Goal: Information Seeking & Learning: Learn about a topic

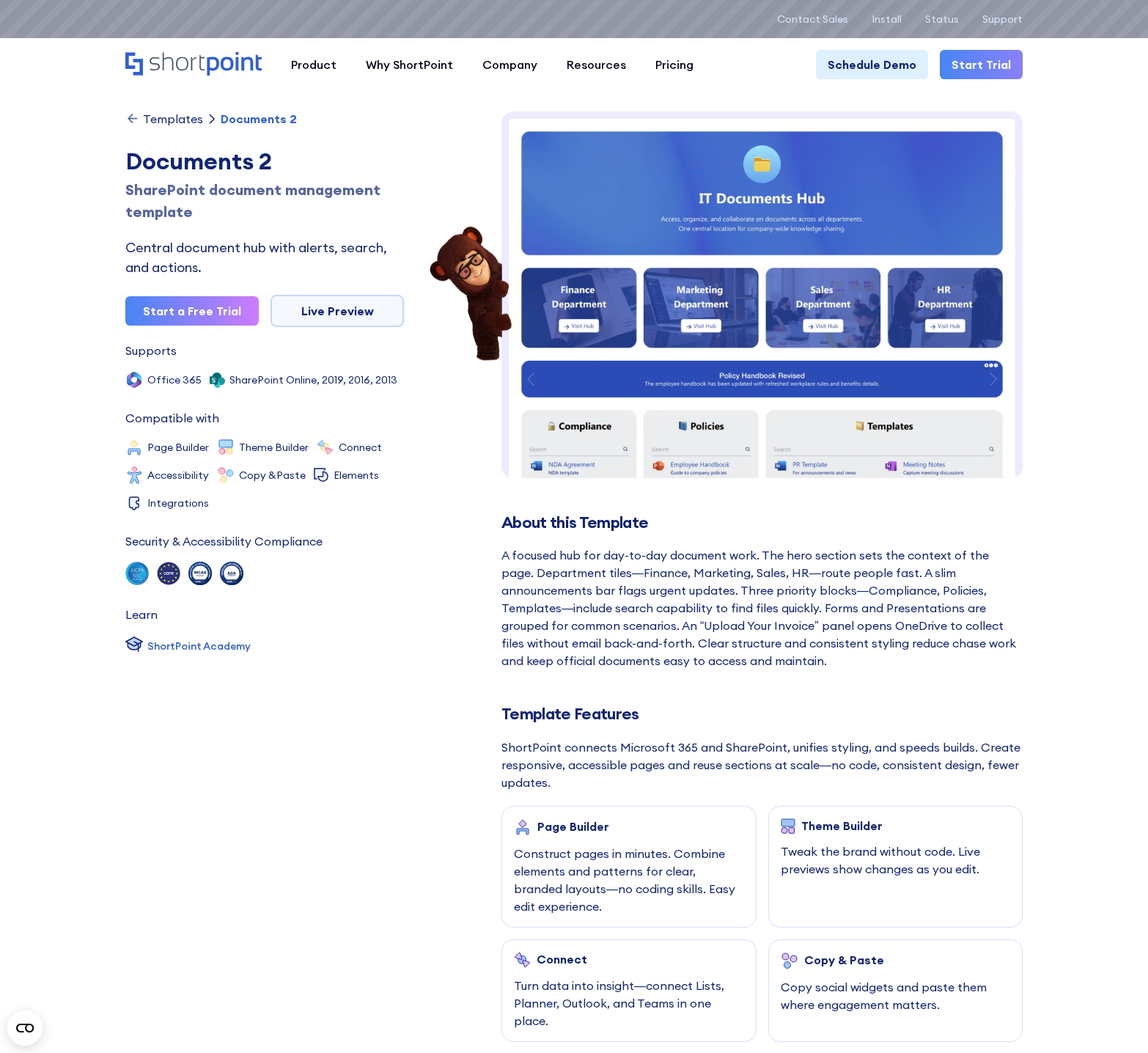
click at [137, 118] on icon at bounding box center [132, 118] width 9 height 9
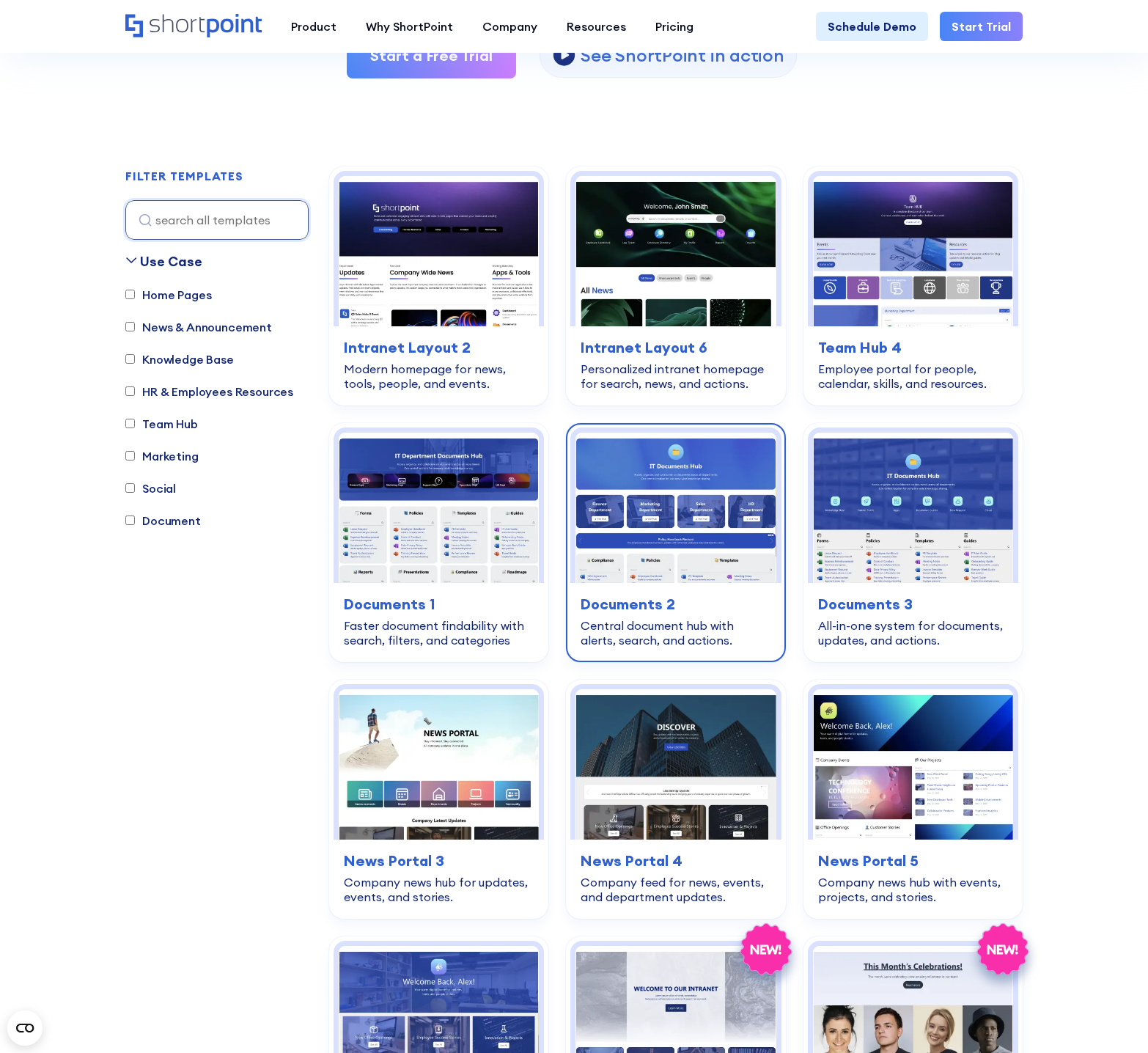
scroll to position [367, 0]
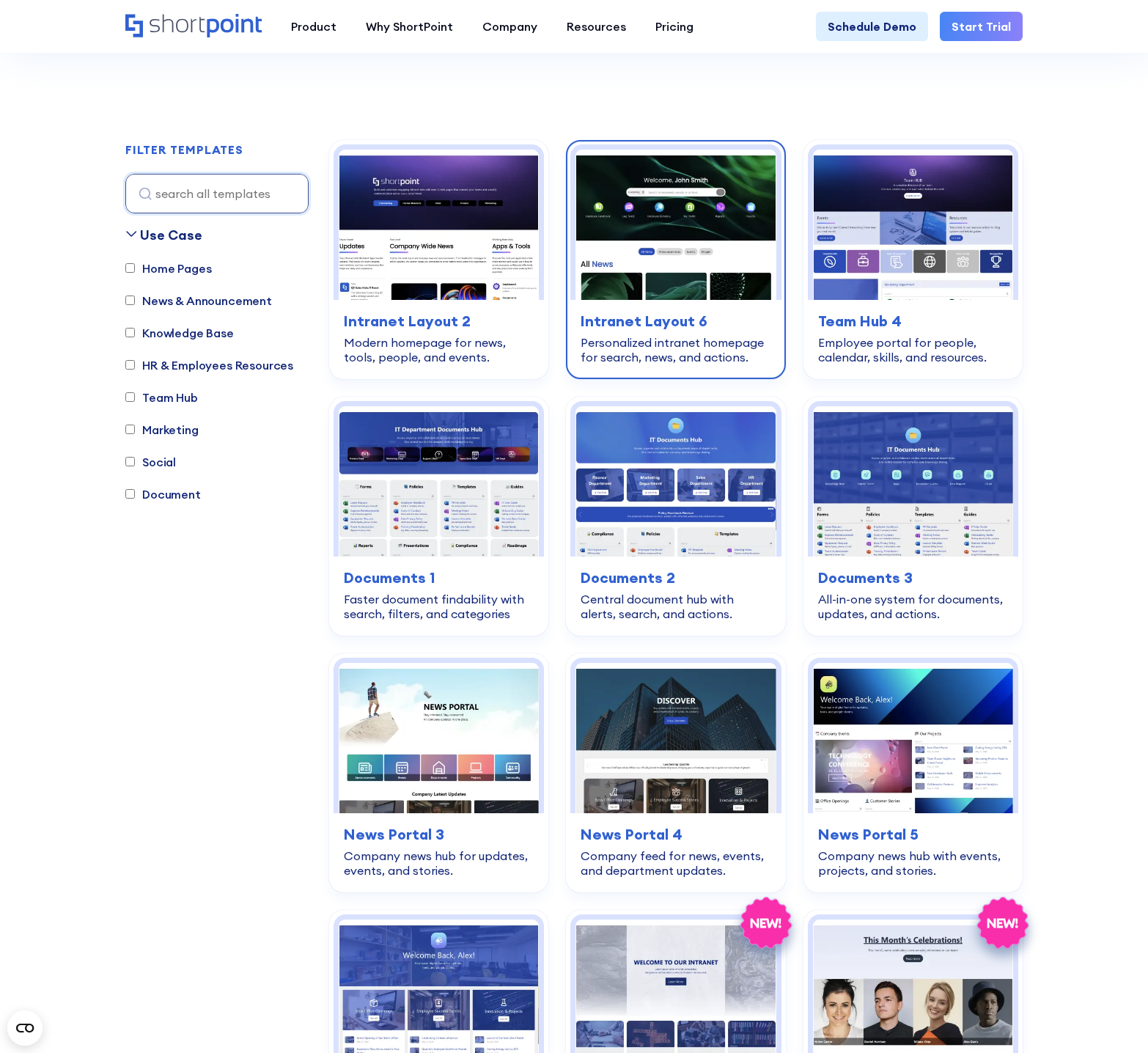
click at [702, 311] on h3 "Intranet Layout 6" at bounding box center [675, 321] width 190 height 22
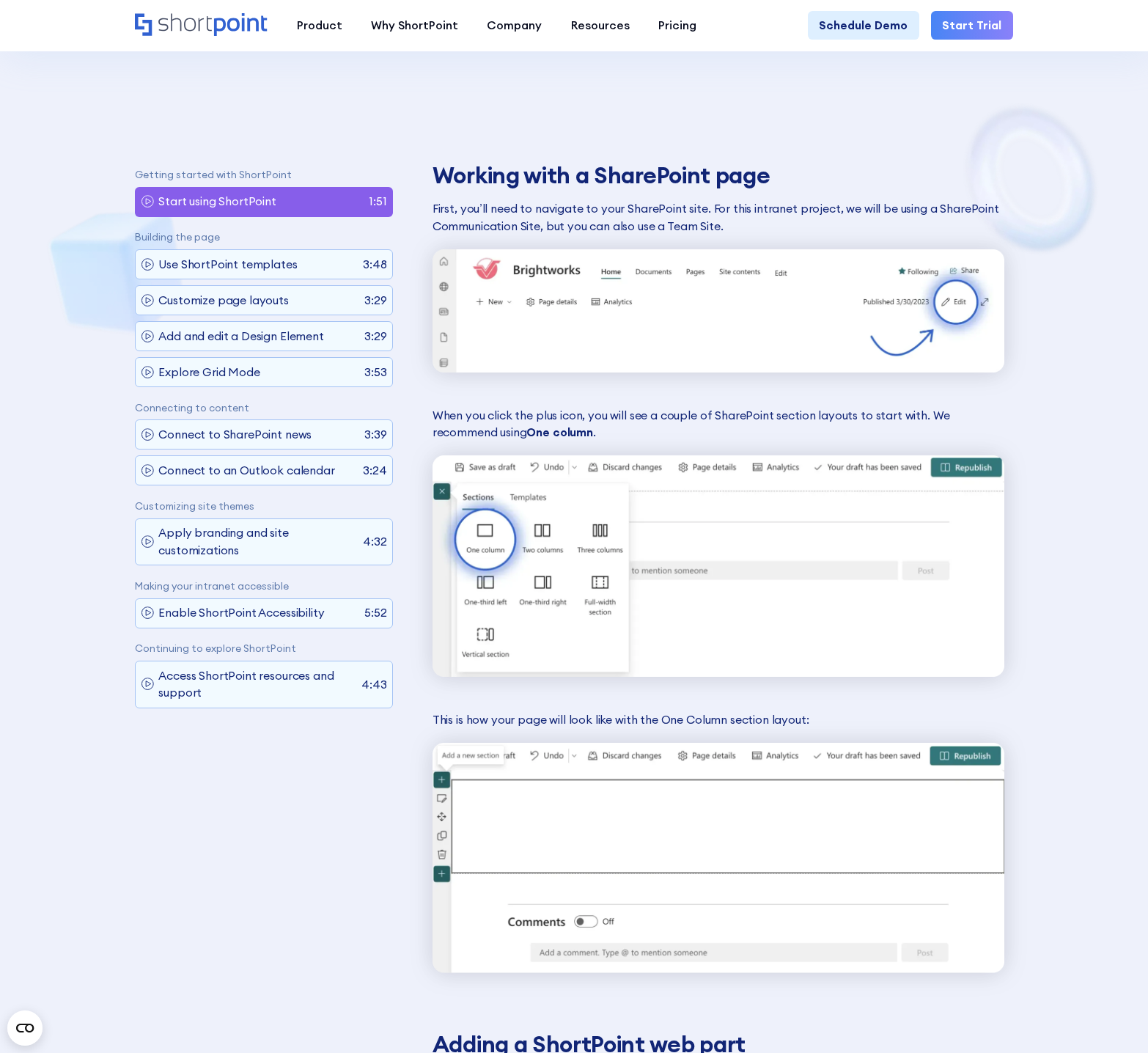
scroll to position [1173, 0]
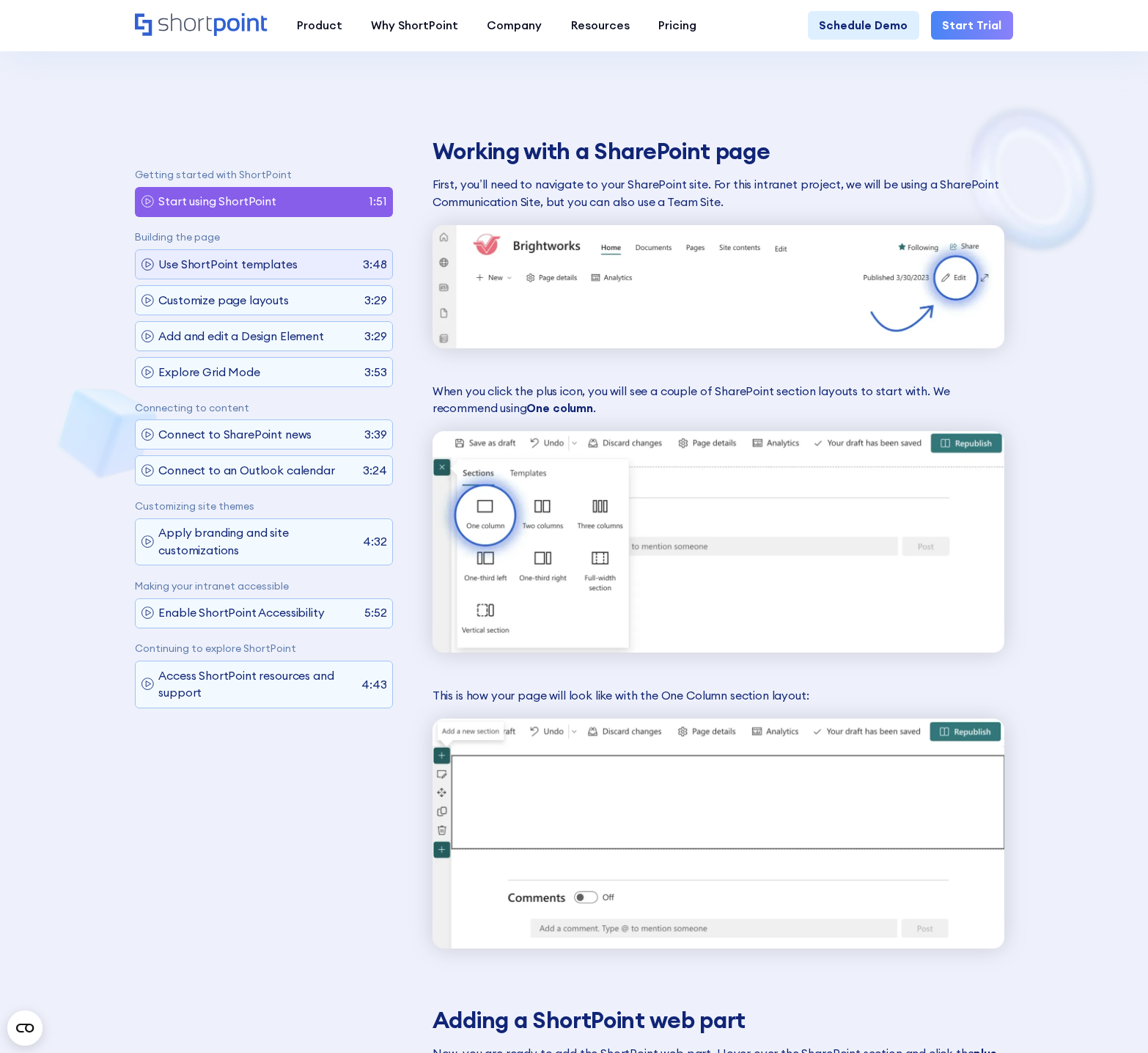
click at [265, 274] on div "Use ShortPoint templates 3:48" at bounding box center [264, 264] width 258 height 30
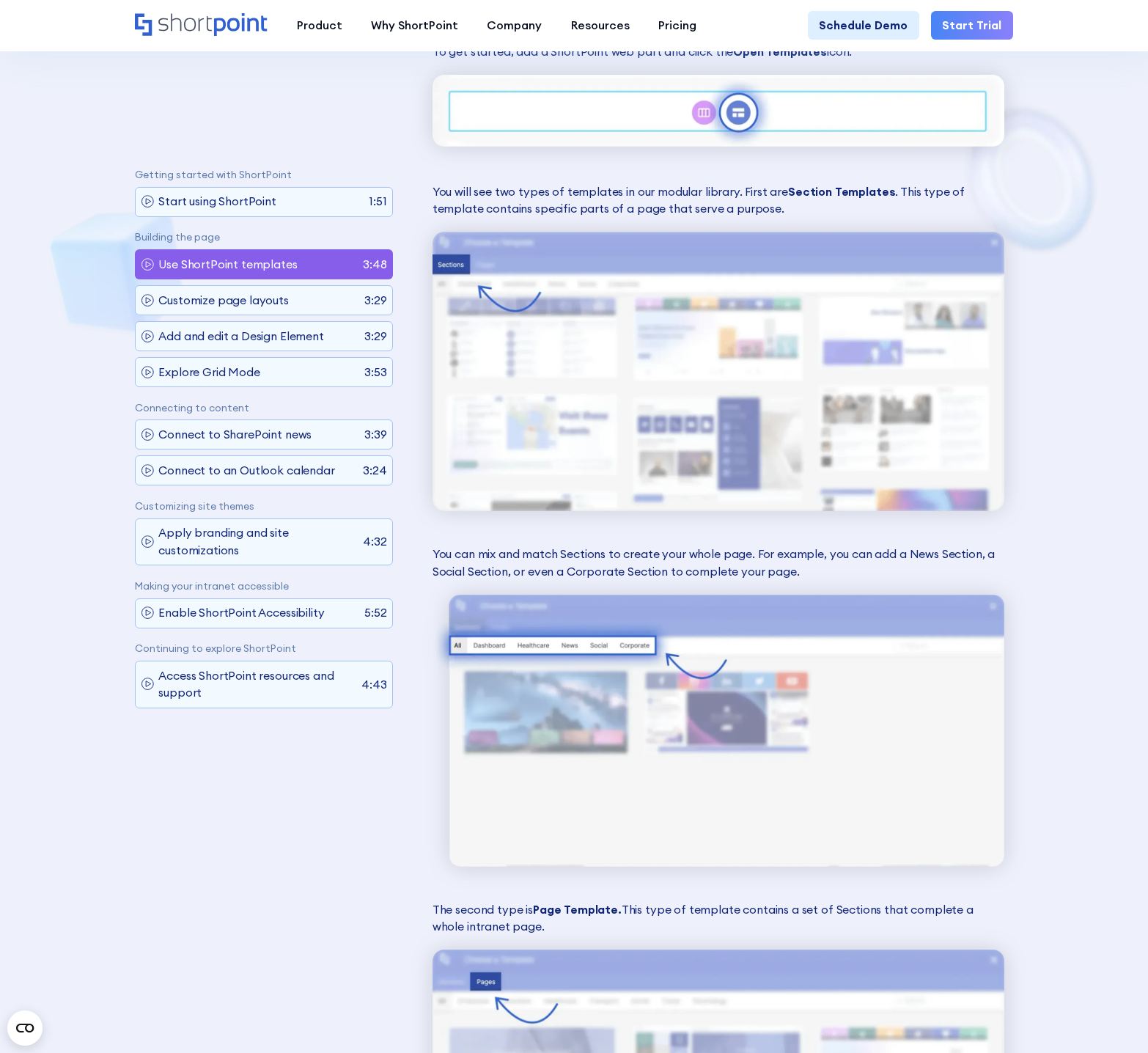
scroll to position [1217, 0]
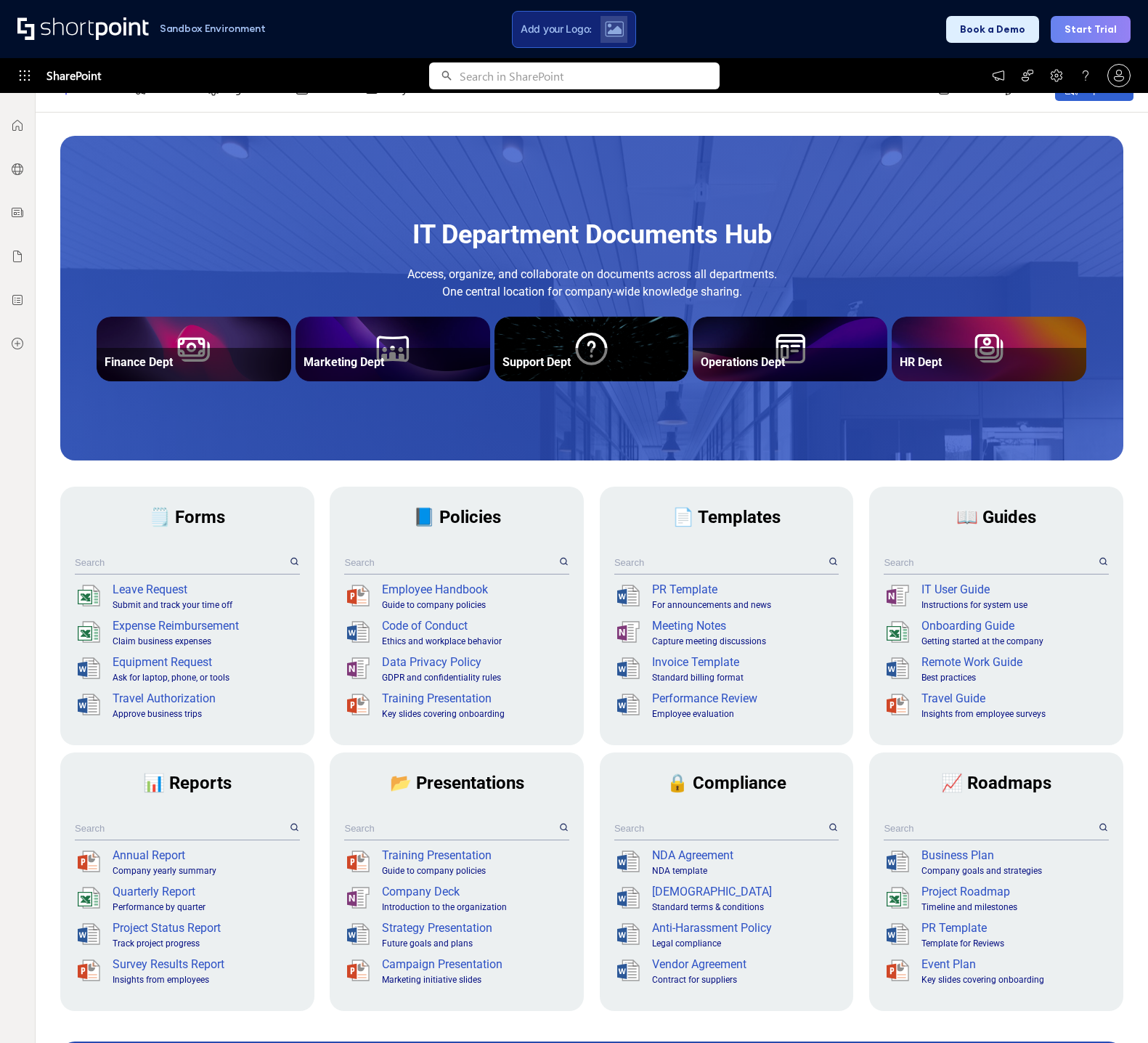
scroll to position [145, 0]
